Goal: Task Accomplishment & Management: Use online tool/utility

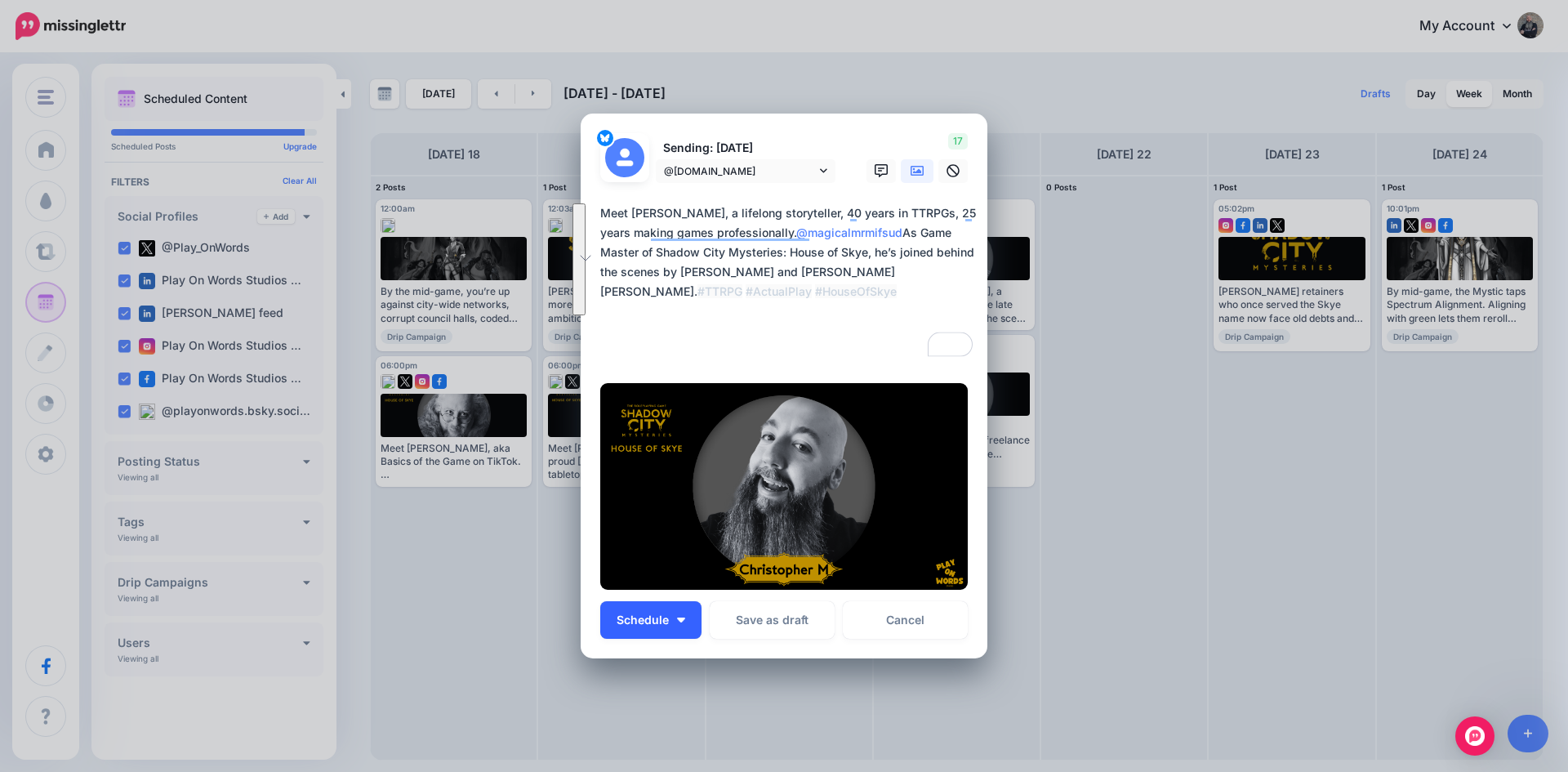
click at [651, 622] on span "Schedule" at bounding box center [642, 620] width 52 height 11
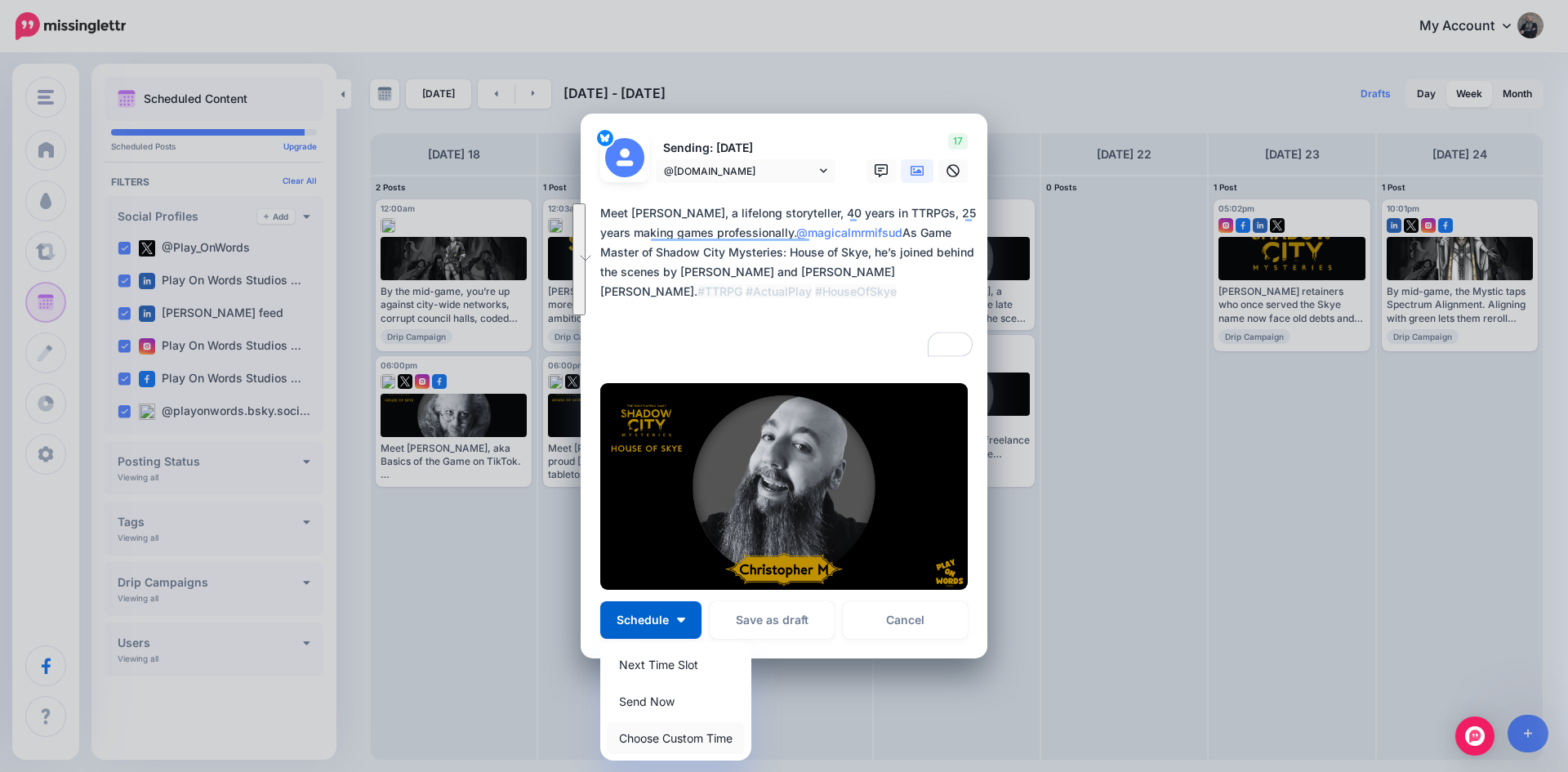
click at [639, 729] on link "Choose Custom Time" at bounding box center [676, 738] width 138 height 31
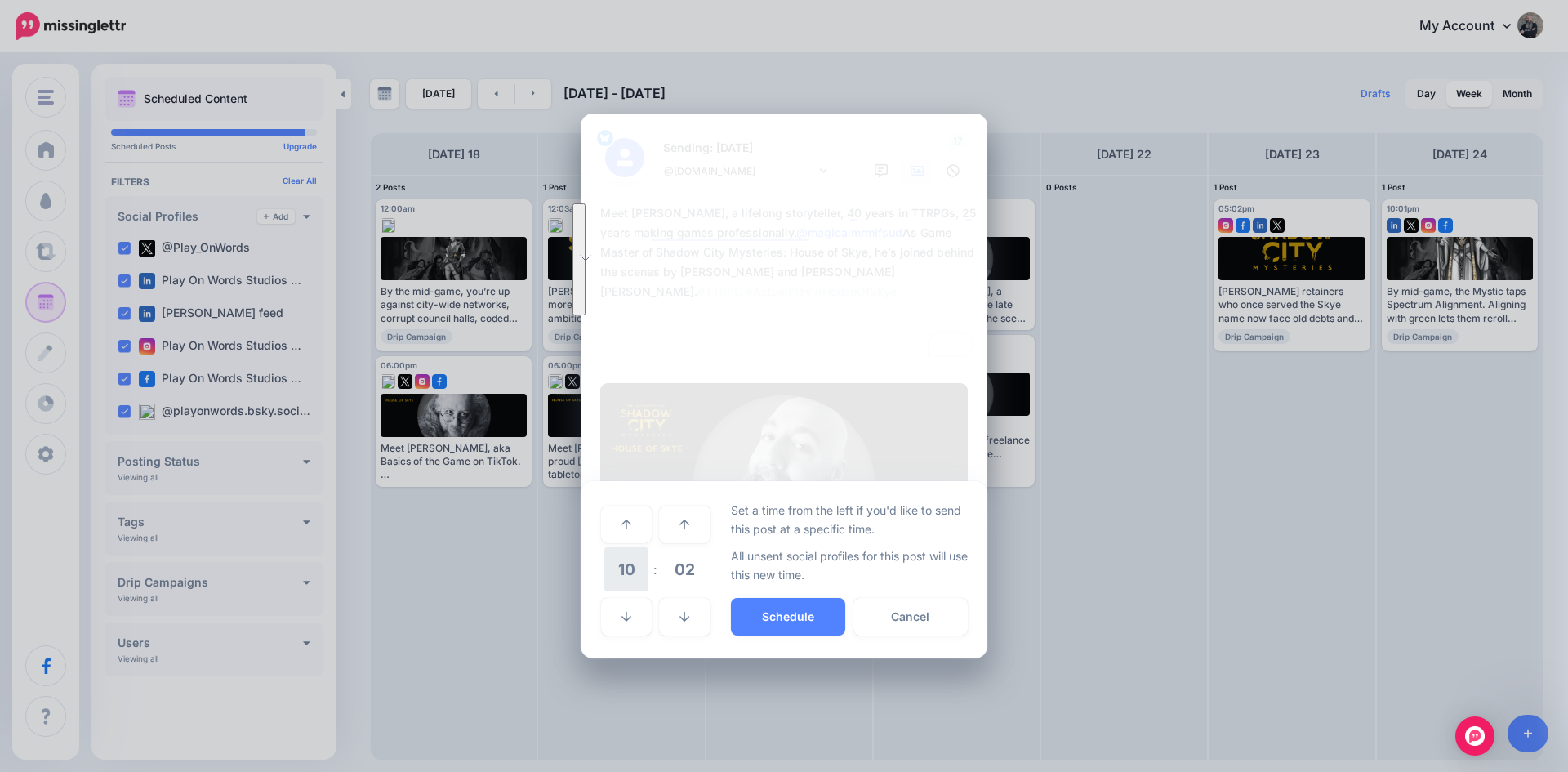
drag, startPoint x: 622, startPoint y: 558, endPoint x: 620, endPoint y: 565, distance: 7.3
click at [620, 565] on span "10" at bounding box center [626, 569] width 44 height 44
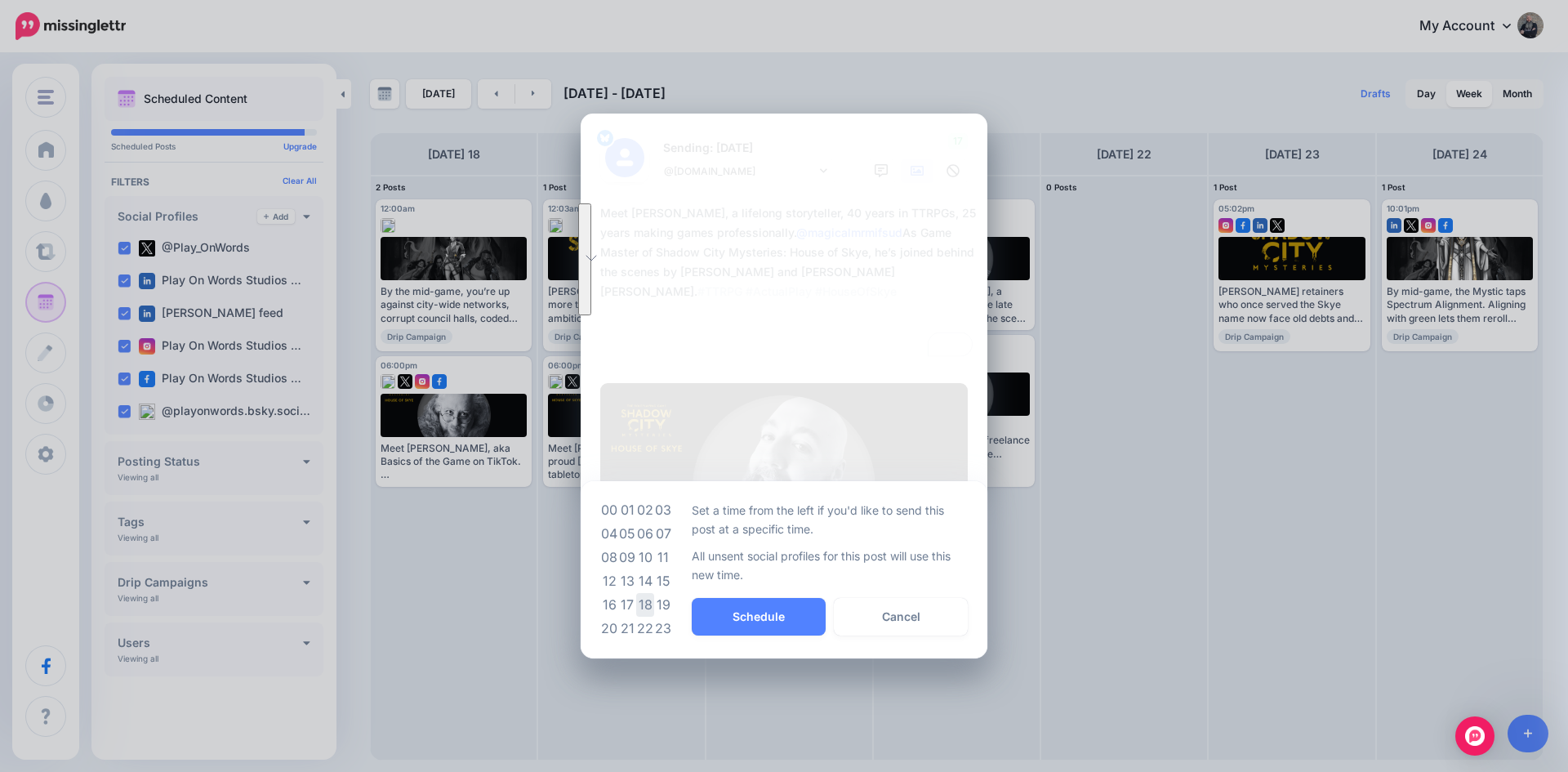
click at [647, 609] on td "18" at bounding box center [645, 605] width 18 height 24
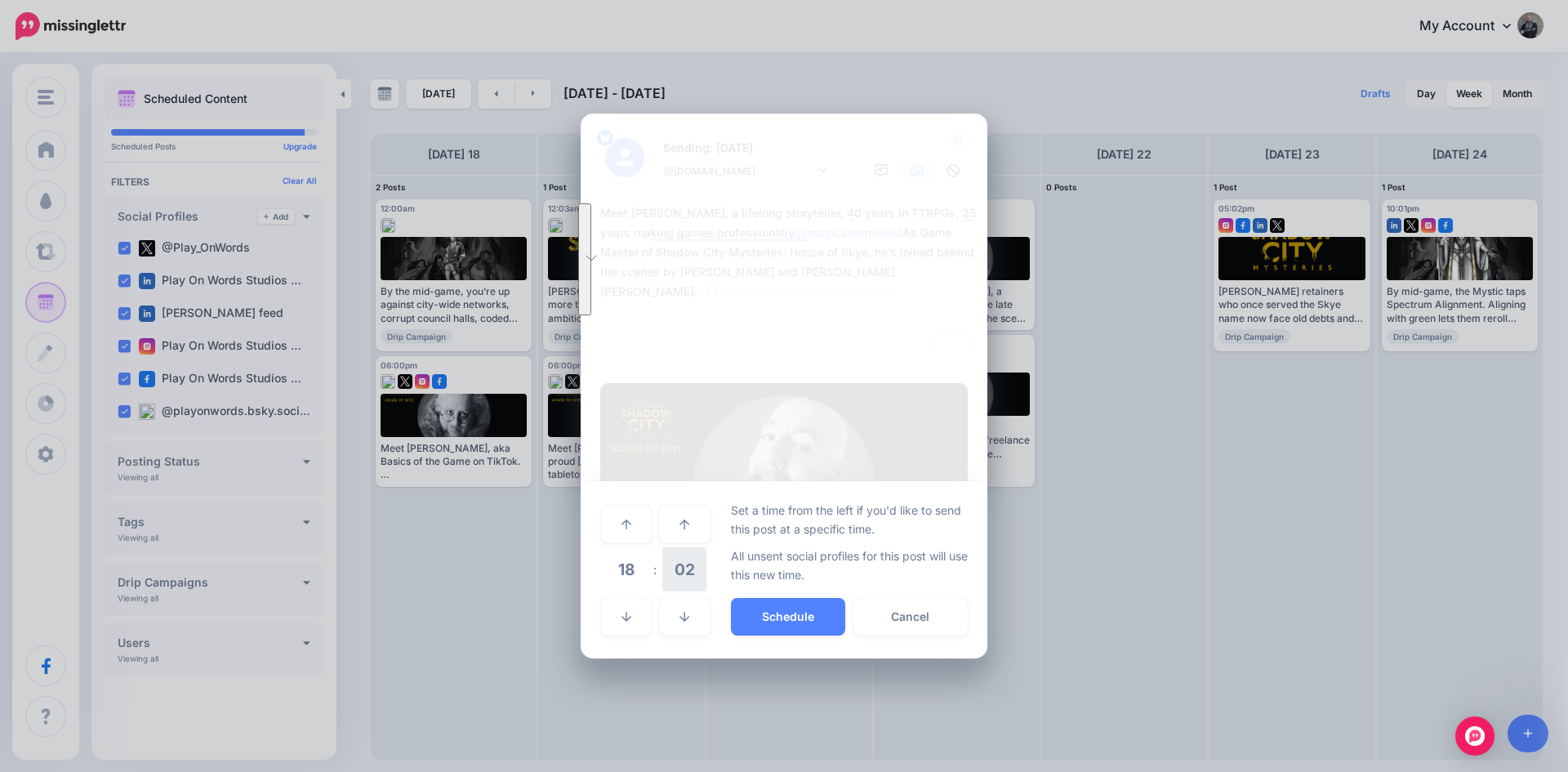
click at [682, 569] on span "02" at bounding box center [685, 569] width 44 height 44
click at [609, 528] on td "00" at bounding box center [609, 523] width 18 height 46
click at [794, 618] on button "Schedule" at bounding box center [788, 617] width 114 height 37
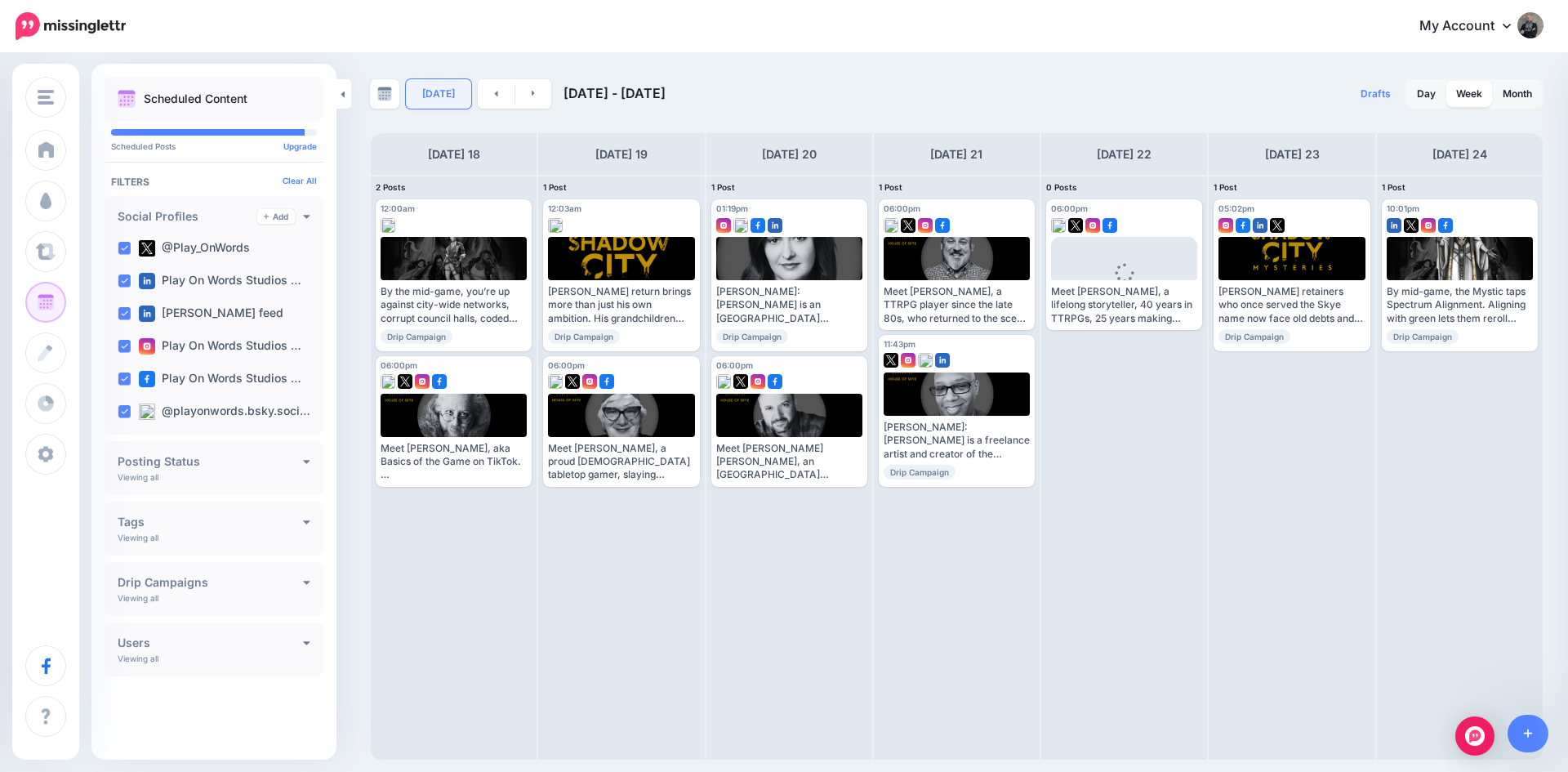
click at [431, 97] on link "[DATE]" at bounding box center [438, 94] width 66 height 30
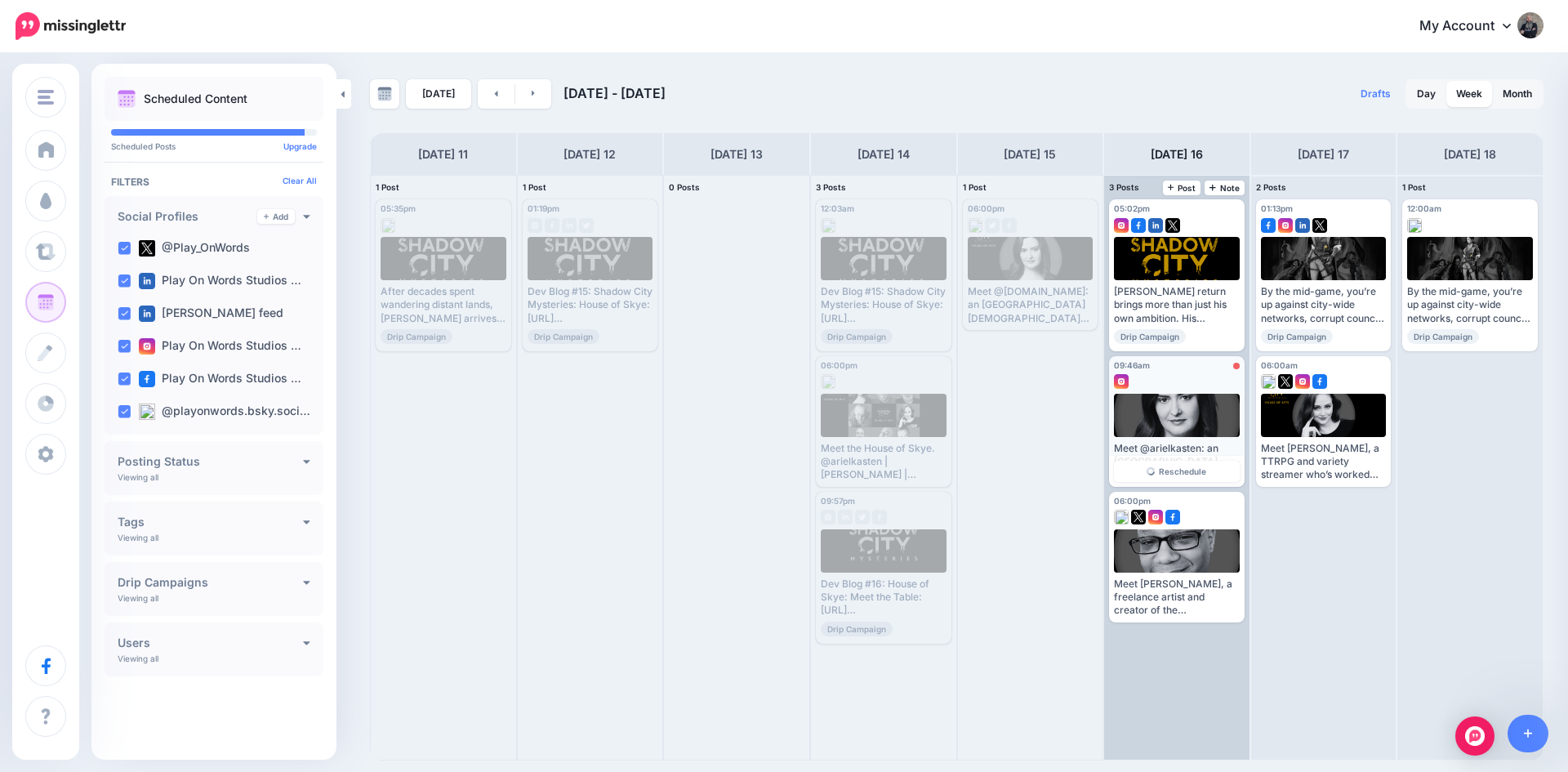
click at [1173, 376] on div at bounding box center [1177, 378] width 126 height 14
click at [1172, 463] on link "Reschedule" at bounding box center [1177, 471] width 126 height 21
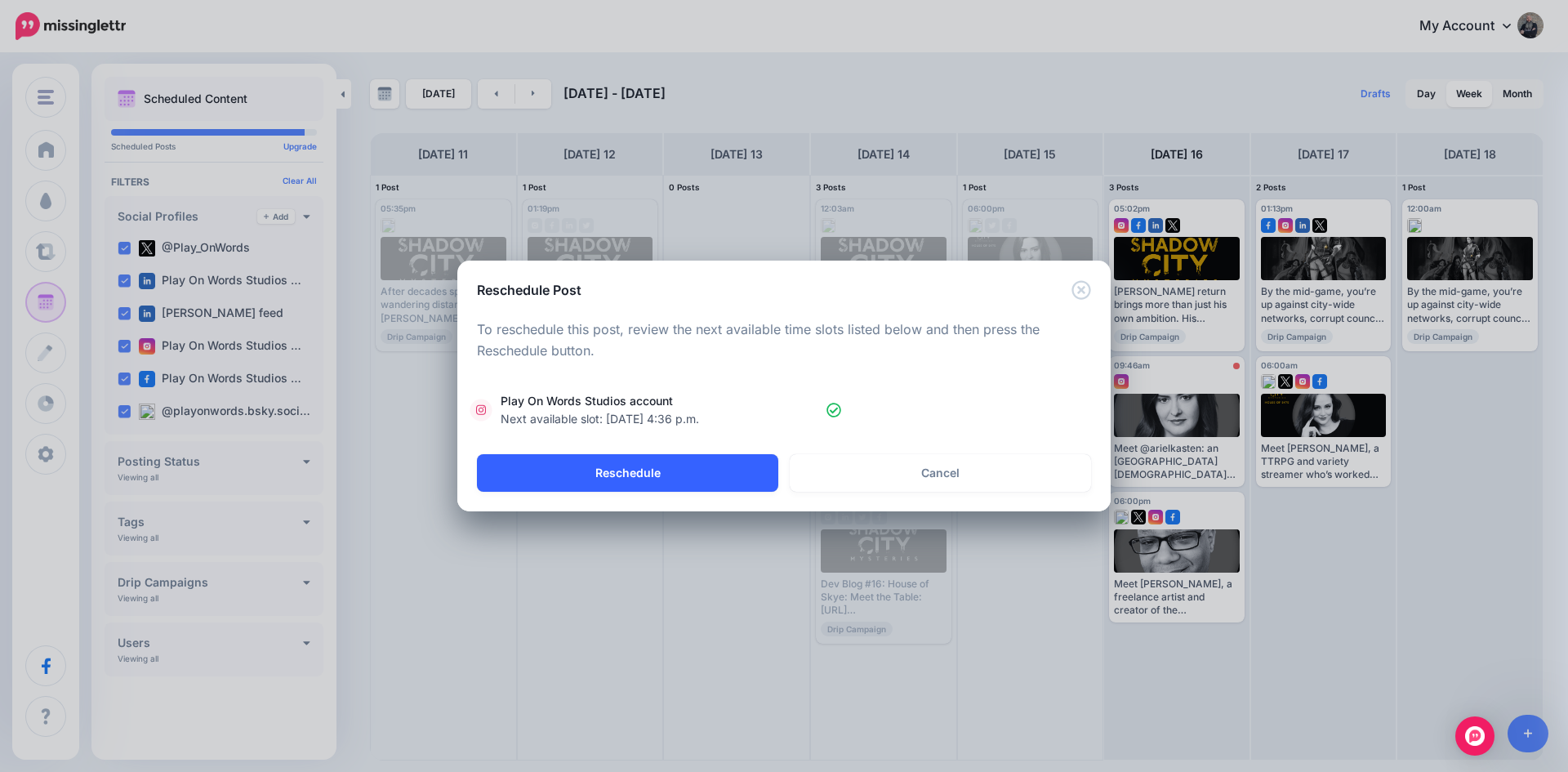
click at [639, 465] on button "Reschedule" at bounding box center [628, 473] width 301 height 37
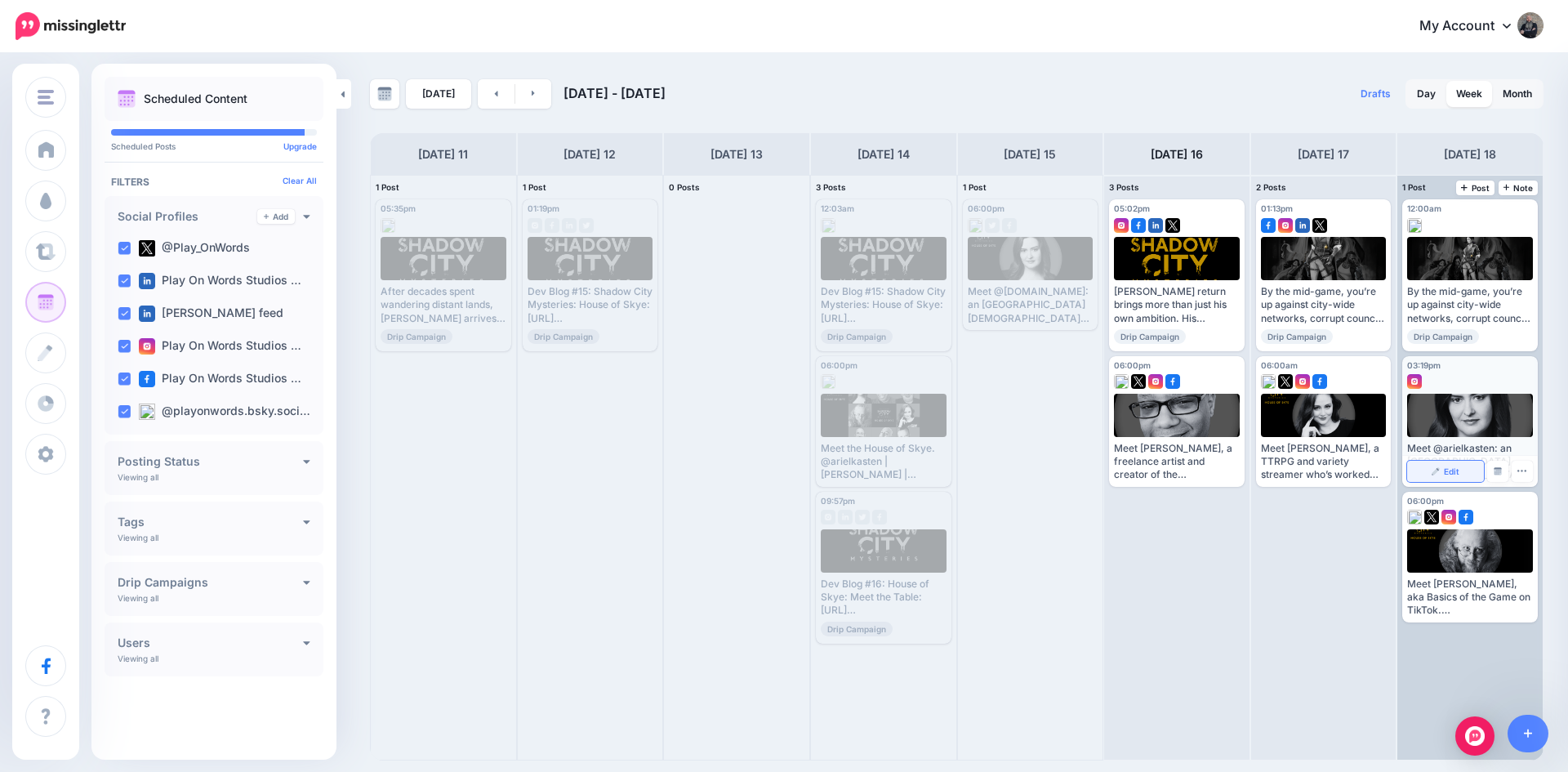
click at [1440, 472] on img at bounding box center [1436, 472] width 9 height 9
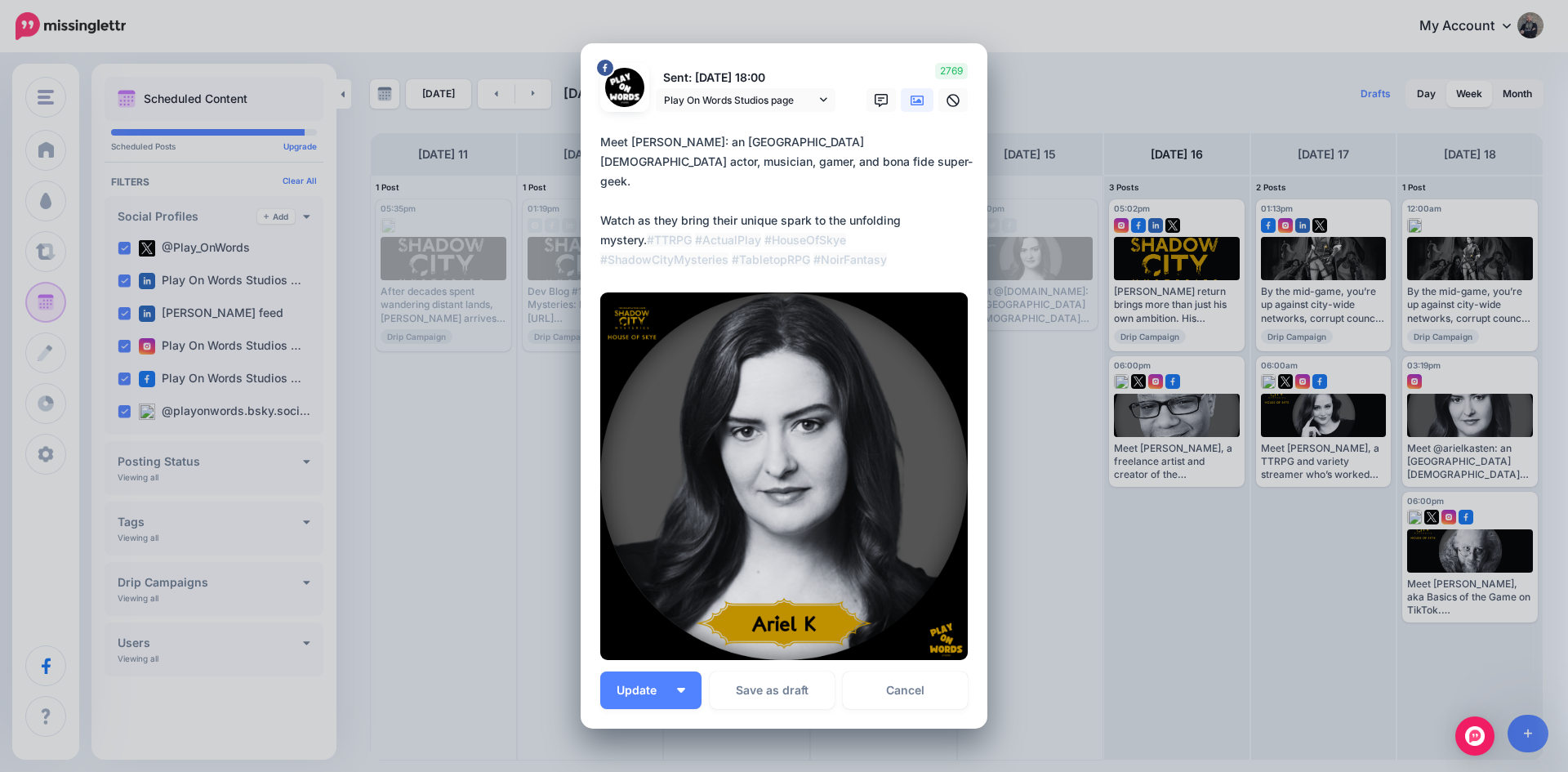
drag, startPoint x: 929, startPoint y: 510, endPoint x: 1012, endPoint y: 487, distance: 86.1
click at [929, 672] on link "Cancel" at bounding box center [905, 690] width 125 height 37
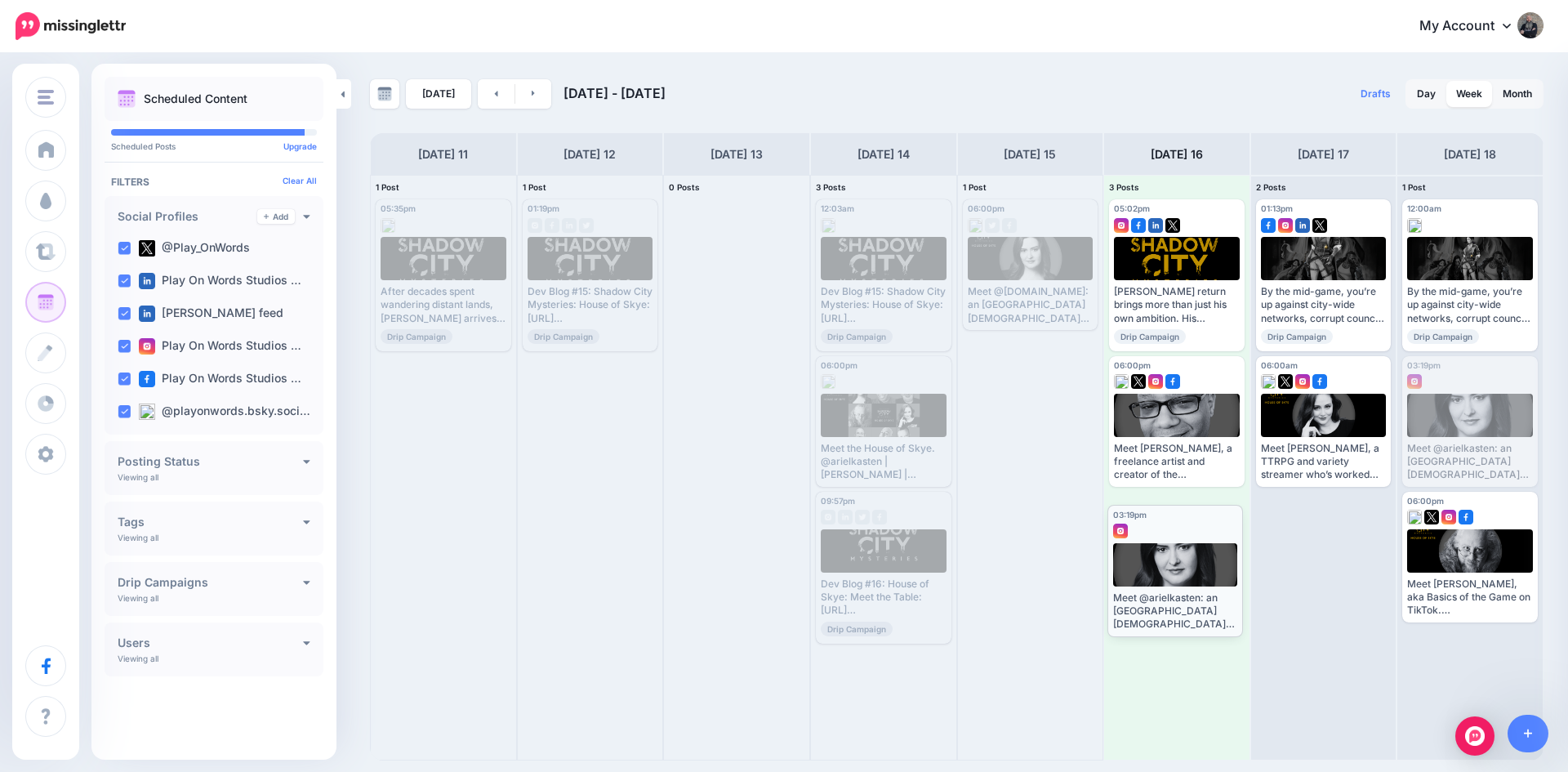
drag, startPoint x: 1485, startPoint y: 375, endPoint x: 1192, endPoint y: 524, distance: 328.7
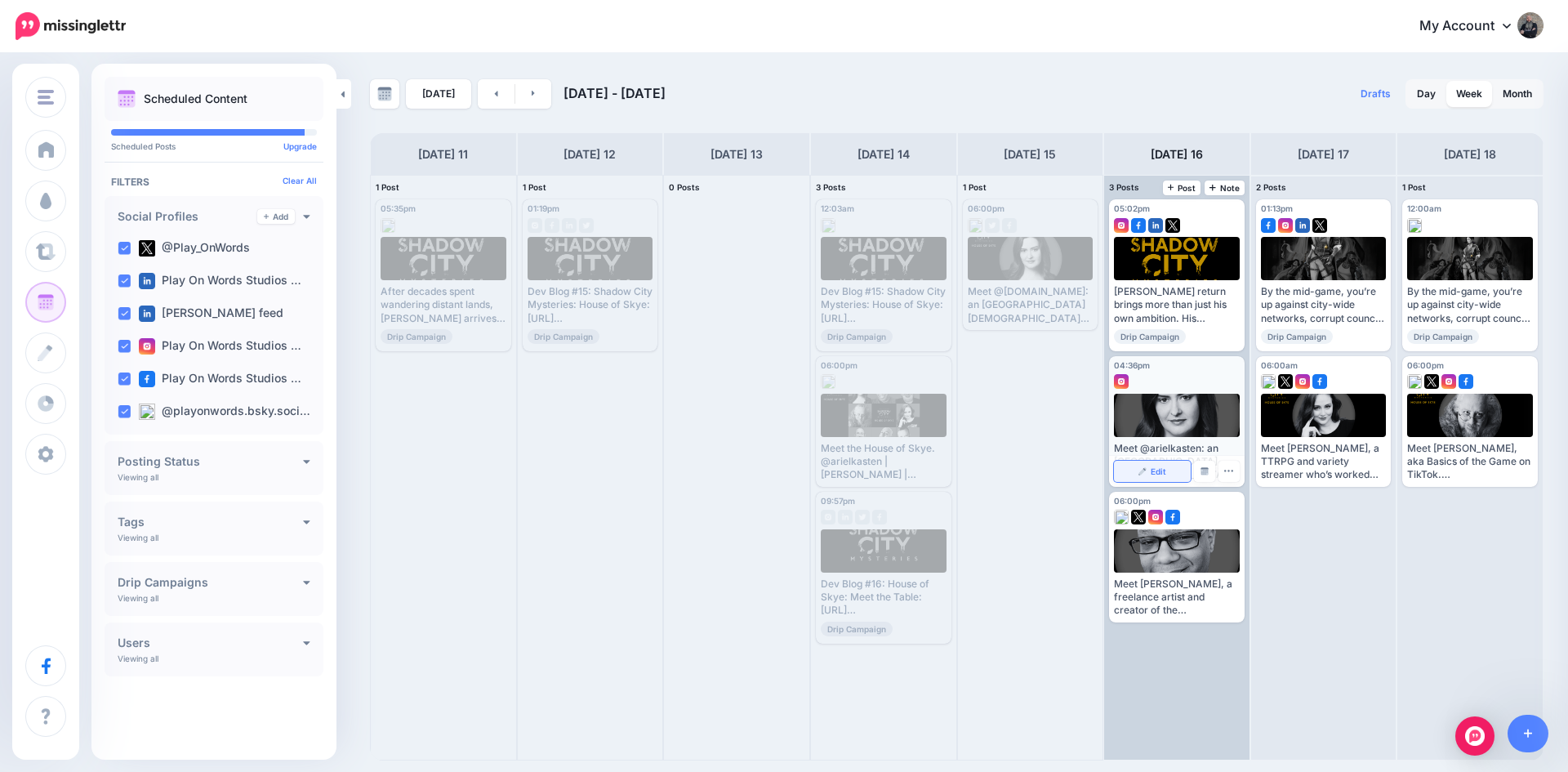
click at [1150, 472] on link "Edit" at bounding box center [1152, 471] width 77 height 21
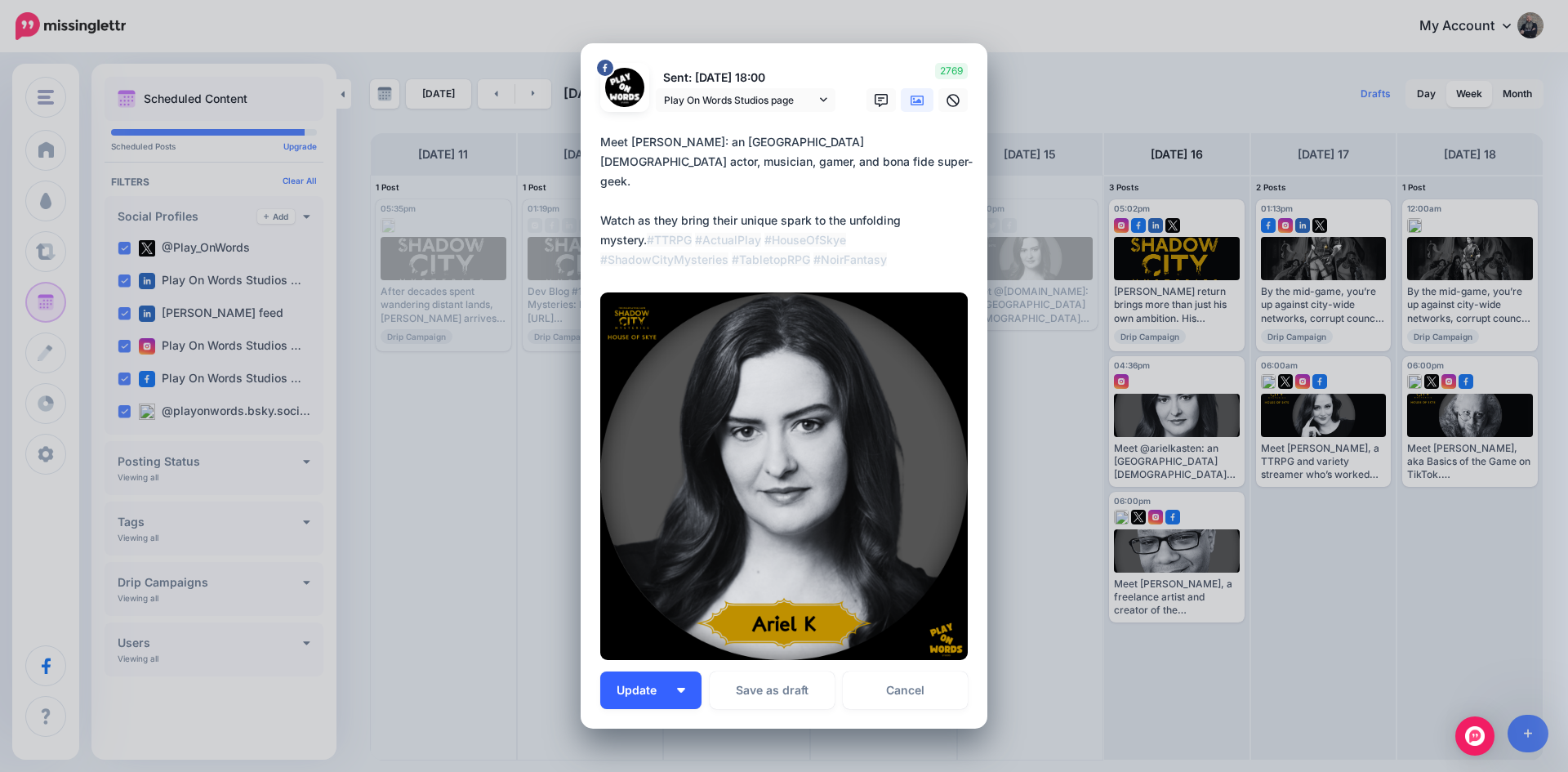
click at [656, 694] on span "Update" at bounding box center [642, 689] width 52 height 11
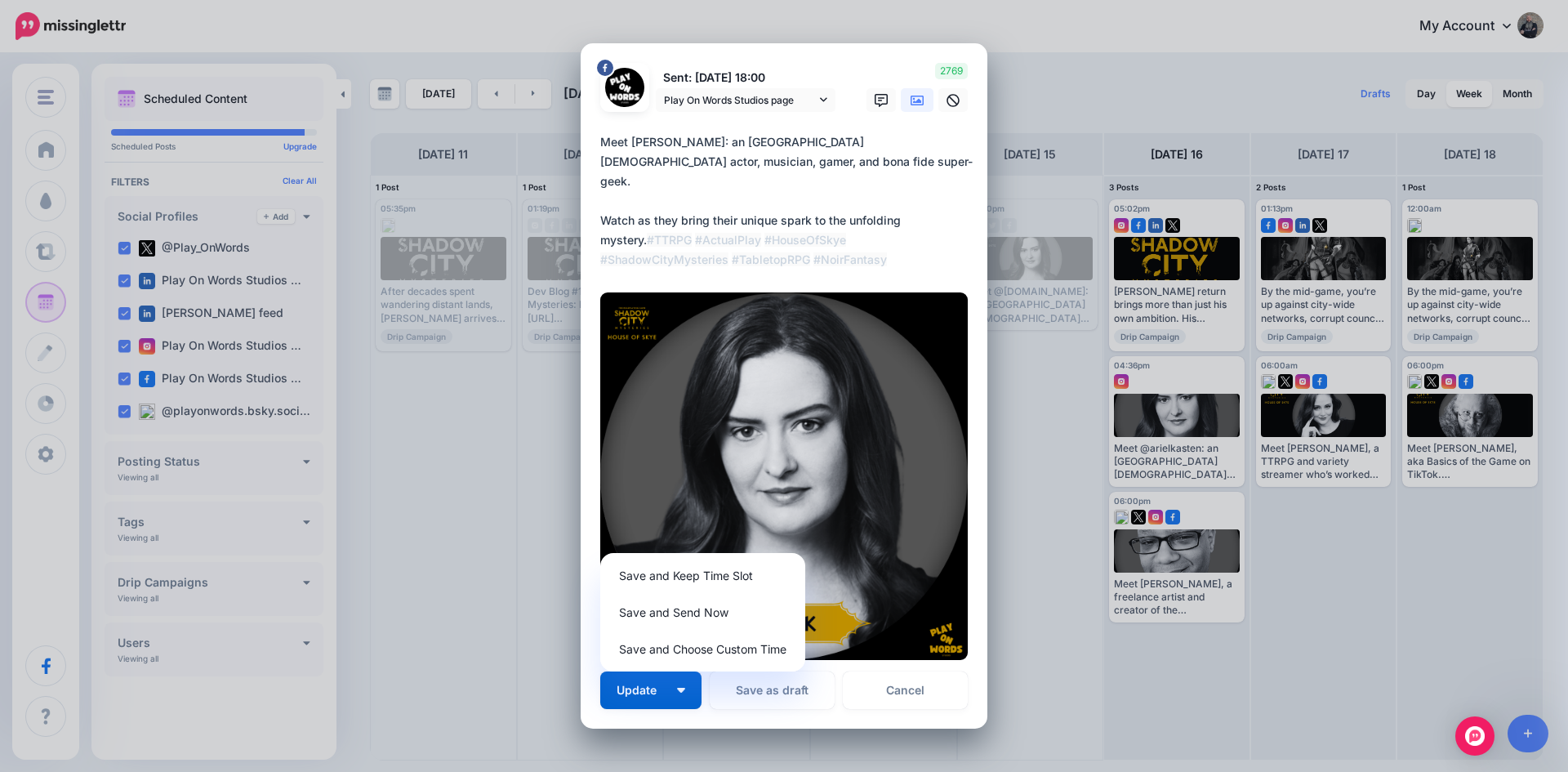
click at [742, 125] on div at bounding box center [784, 123] width 368 height 20
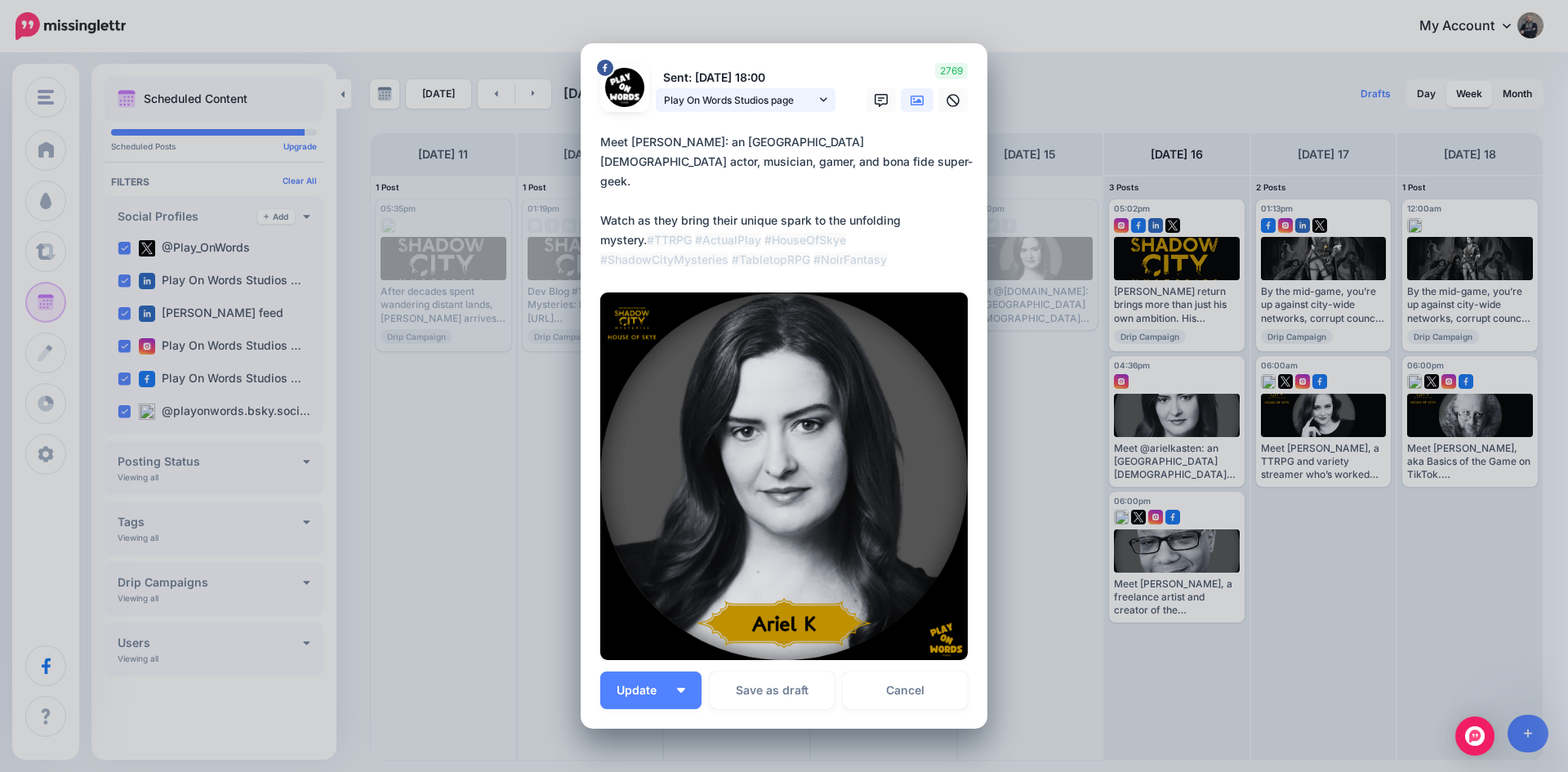
click at [741, 95] on span "Play On Words Studios page" at bounding box center [739, 100] width 152 height 17
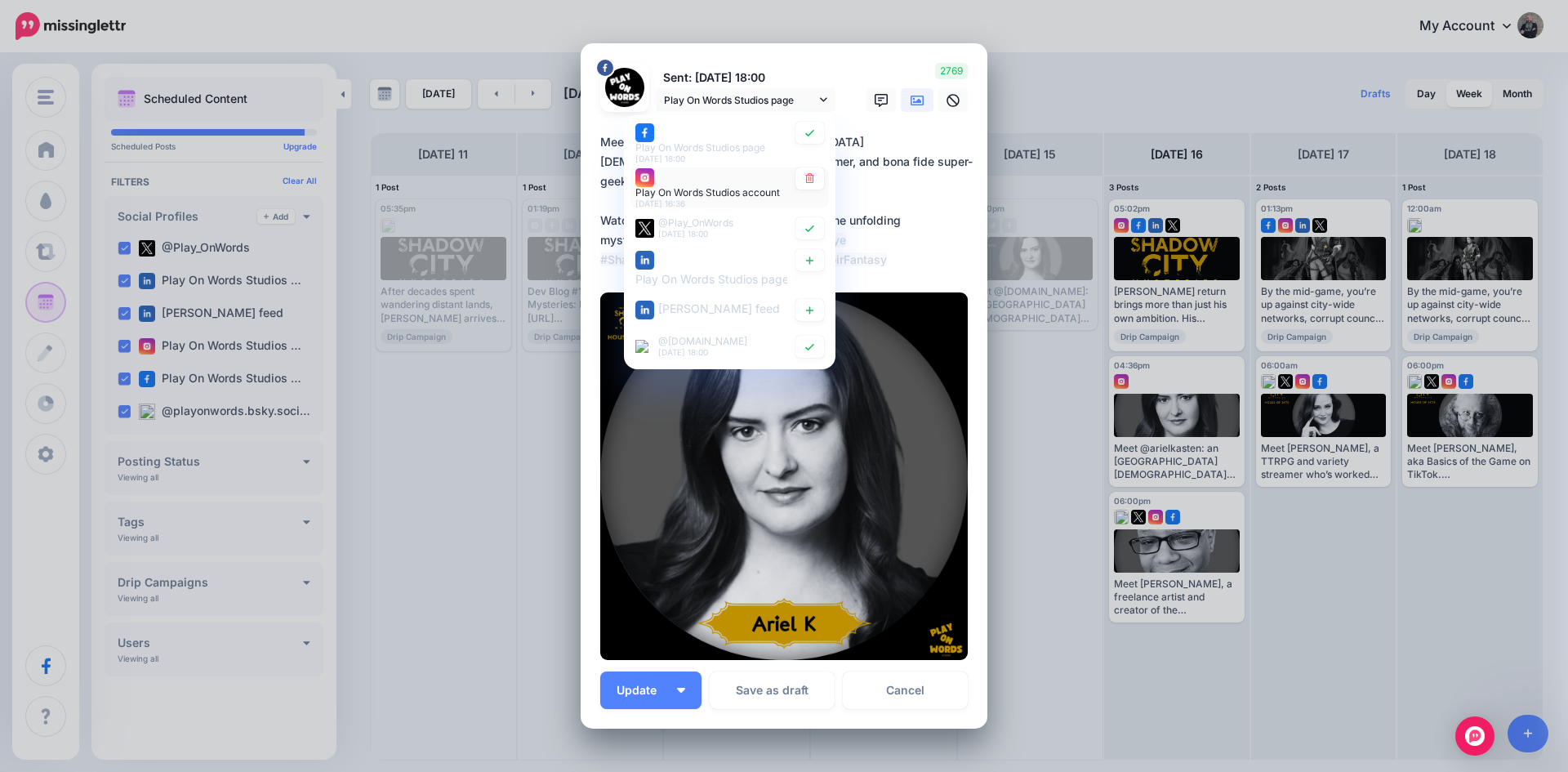
click at [707, 183] on div "Play On Words Studios account [DATE] 16:36" at bounding box center [711, 188] width 152 height 41
type textarea "**********"
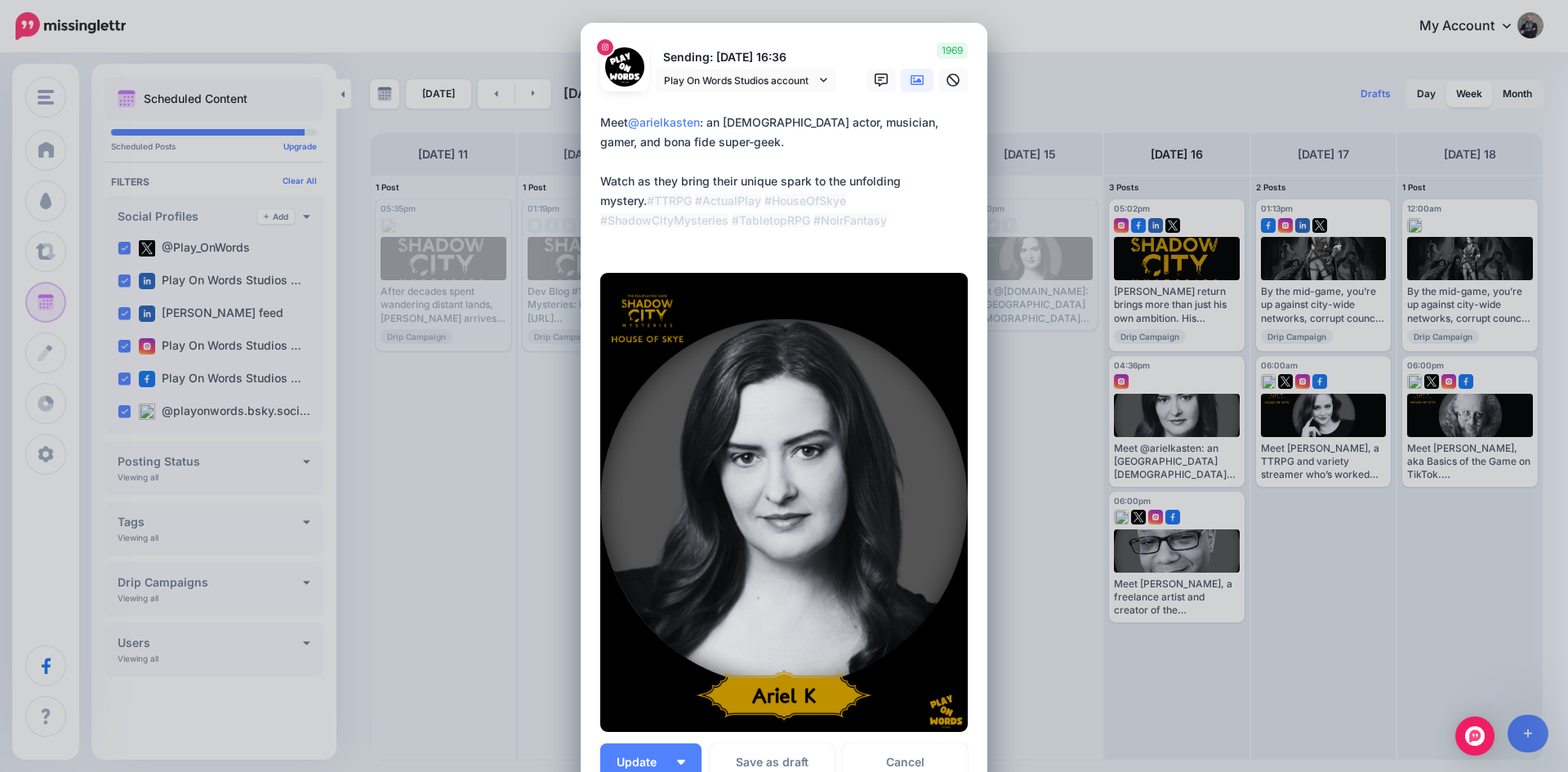
scroll to position [206, 0]
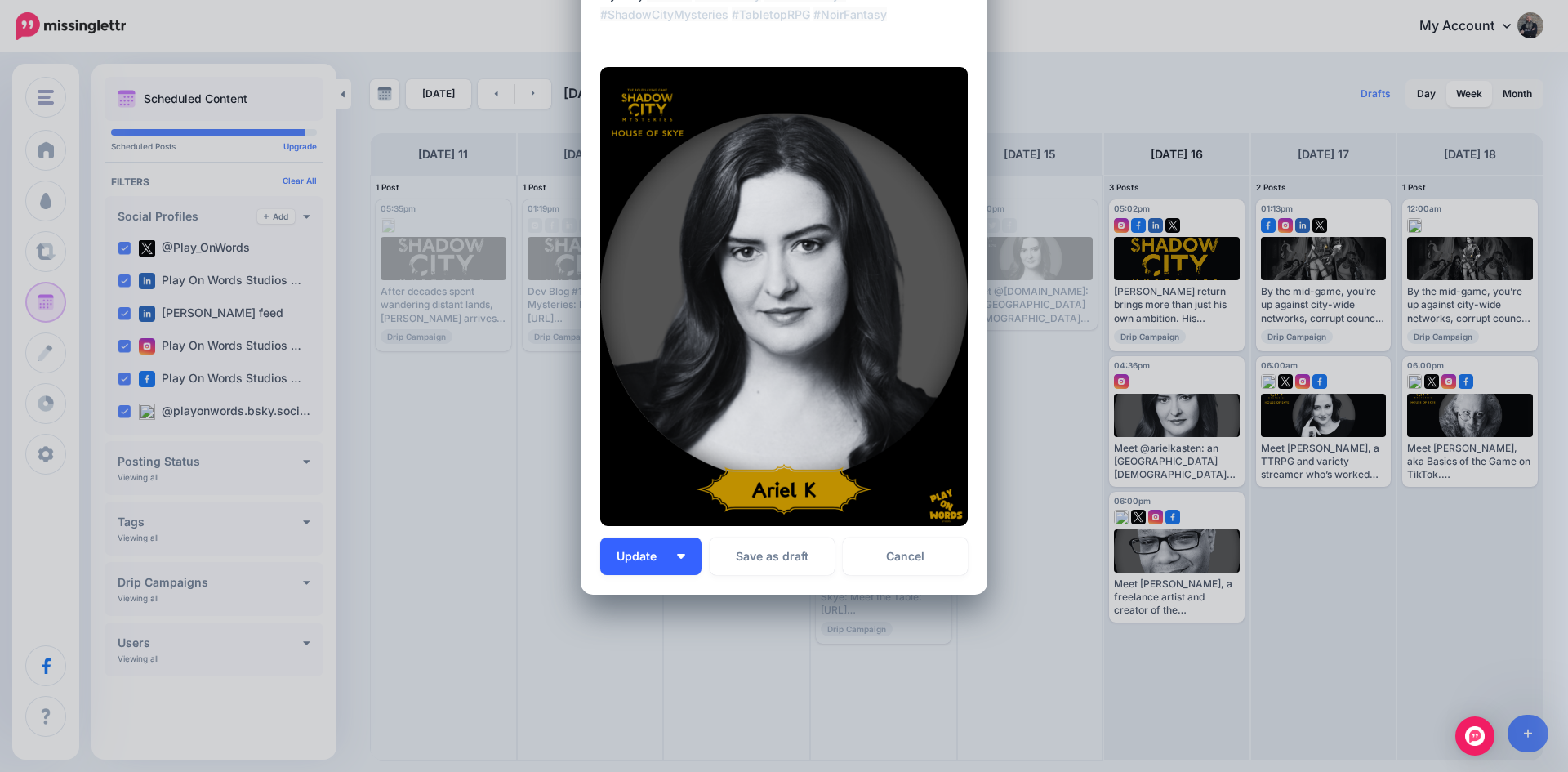
click at [638, 543] on button "Update" at bounding box center [651, 557] width 101 height 37
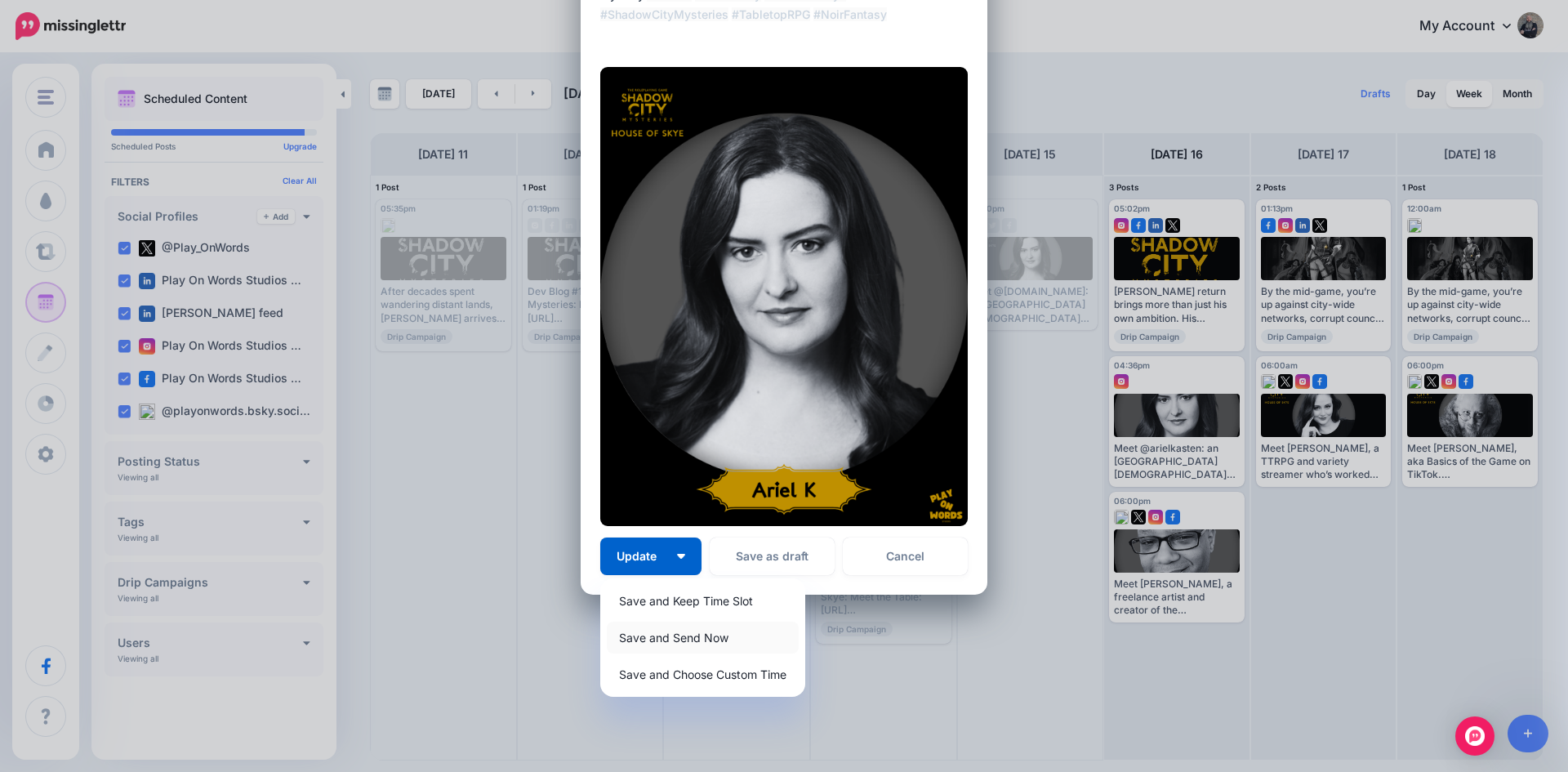
click at [687, 640] on link "Save and Send Now" at bounding box center [703, 638] width 192 height 31
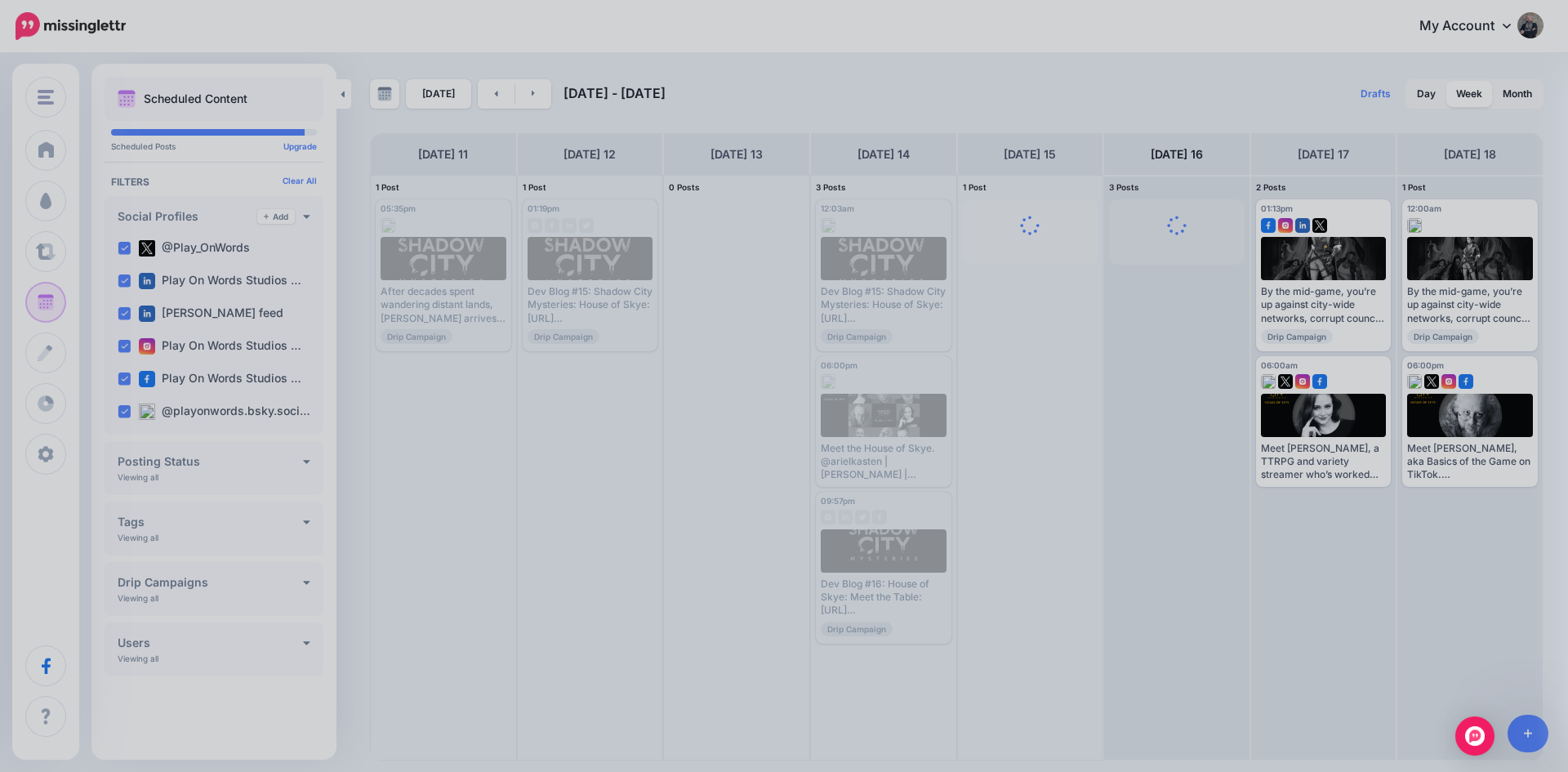
scroll to position [0, 0]
